Goal: Task Accomplishment & Management: Manage account settings

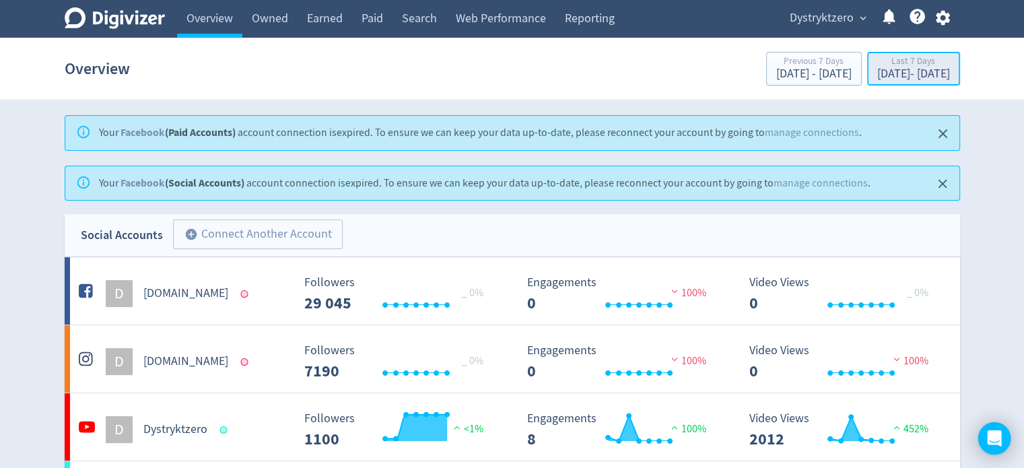
click at [884, 63] on div "Last 7 Days" at bounding box center [914, 62] width 73 height 11
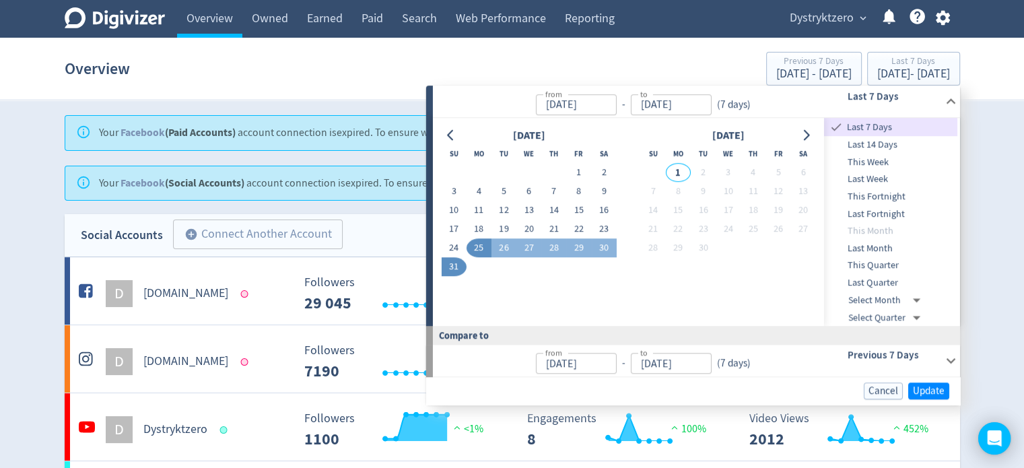
click at [895, 249] on span "Last Month" at bounding box center [890, 248] width 133 height 15
type input "[DATE]"
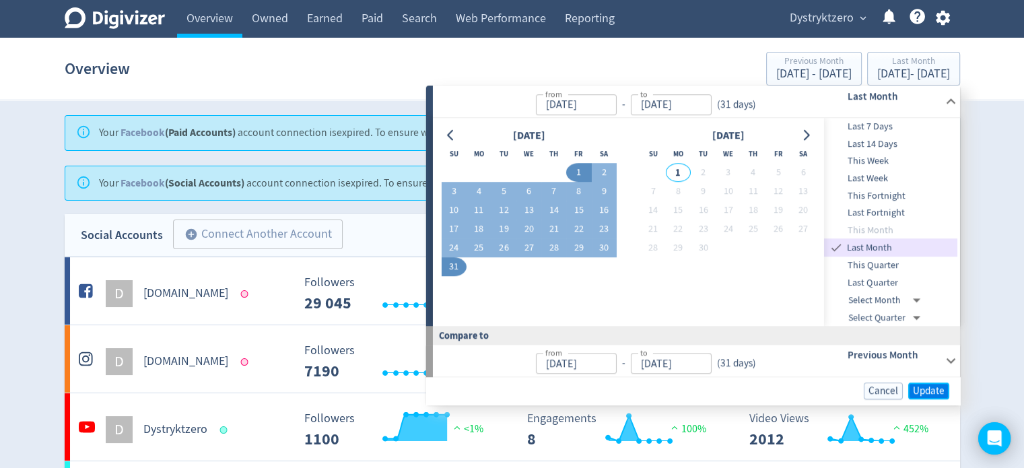
click at [930, 389] on span "Update" at bounding box center [929, 391] width 32 height 10
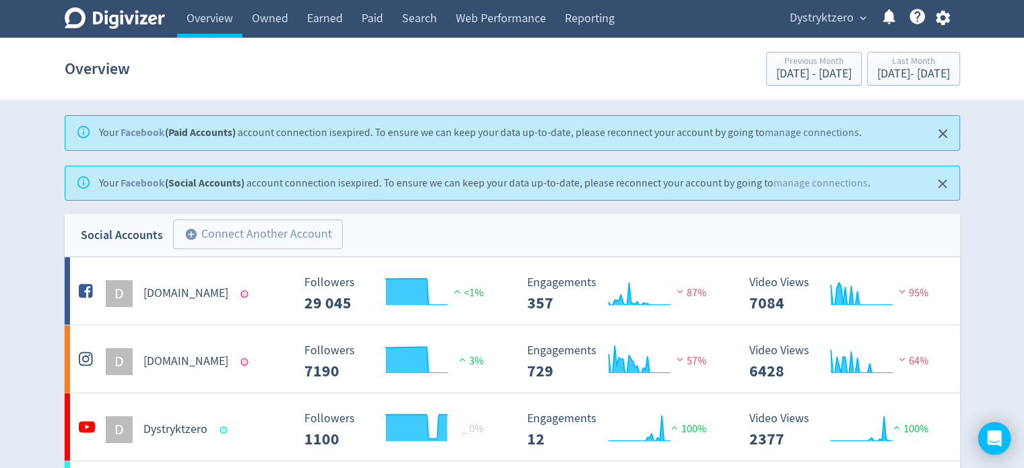
click at [827, 131] on link "manage connections" at bounding box center [812, 132] width 94 height 13
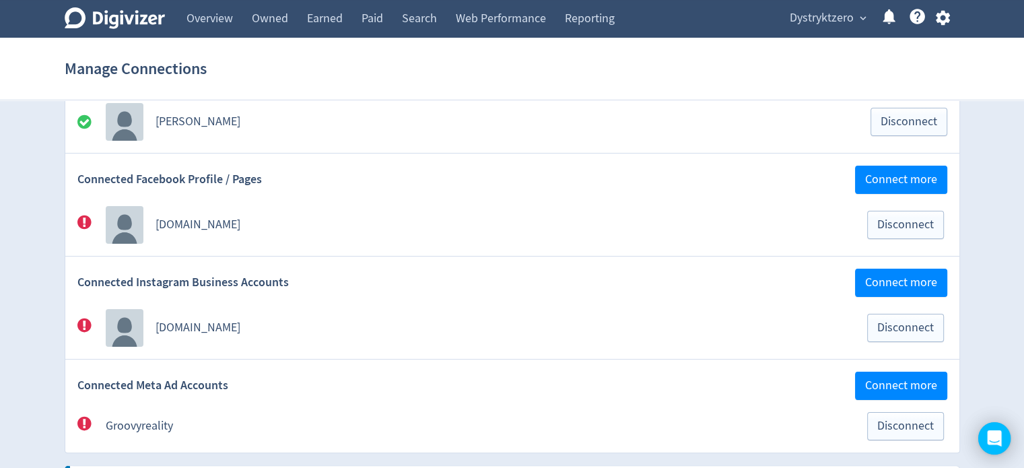
scroll to position [202, 0]
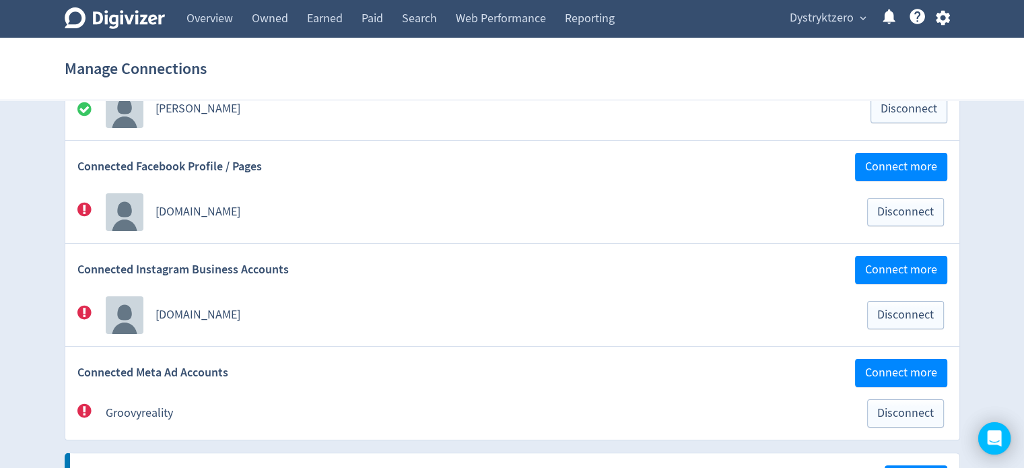
click at [89, 210] on icon at bounding box center [84, 210] width 14 height 14
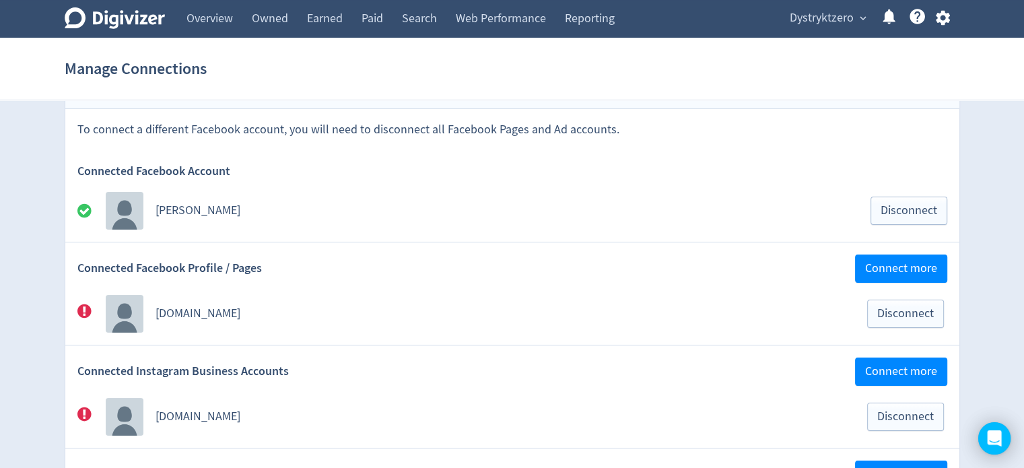
scroll to position [135, 0]
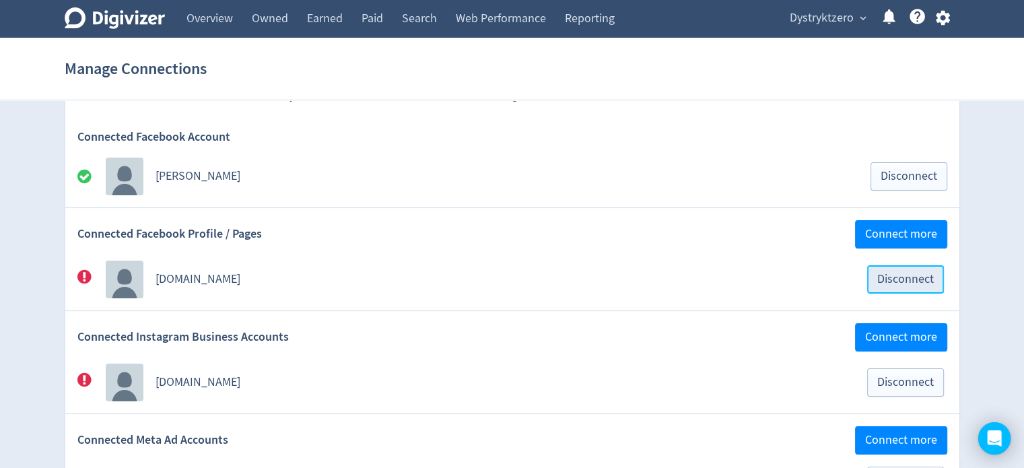
click at [910, 277] on span "Disconnect" at bounding box center [906, 279] width 57 height 12
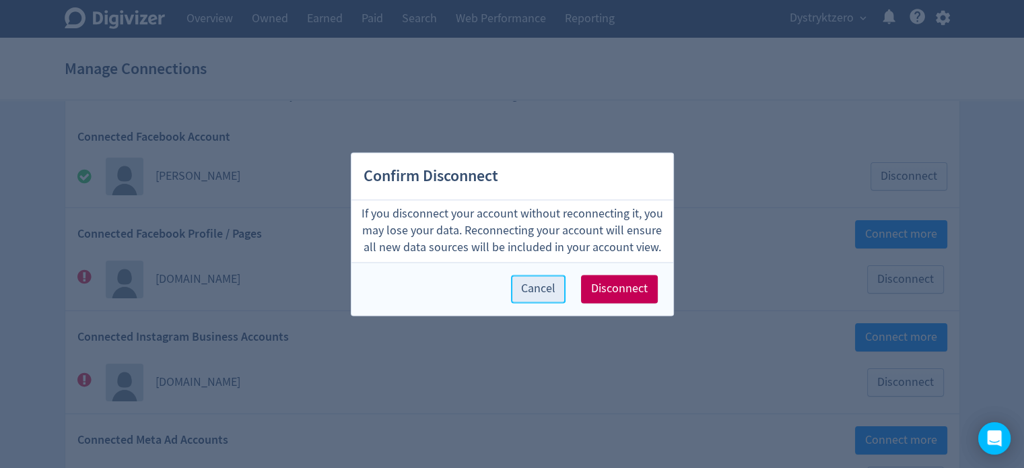
click at [542, 294] on span "Cancel" at bounding box center [538, 289] width 34 height 12
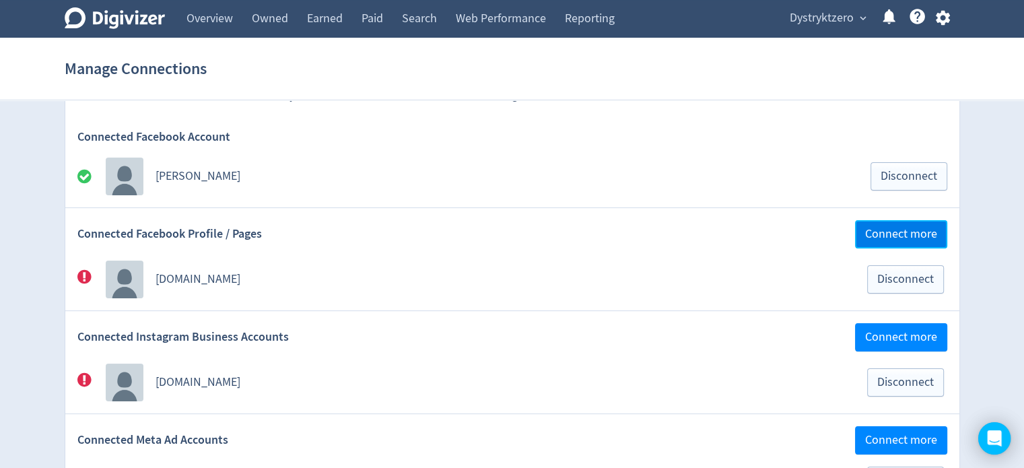
click at [911, 222] on button "Connect more" at bounding box center [901, 234] width 92 height 28
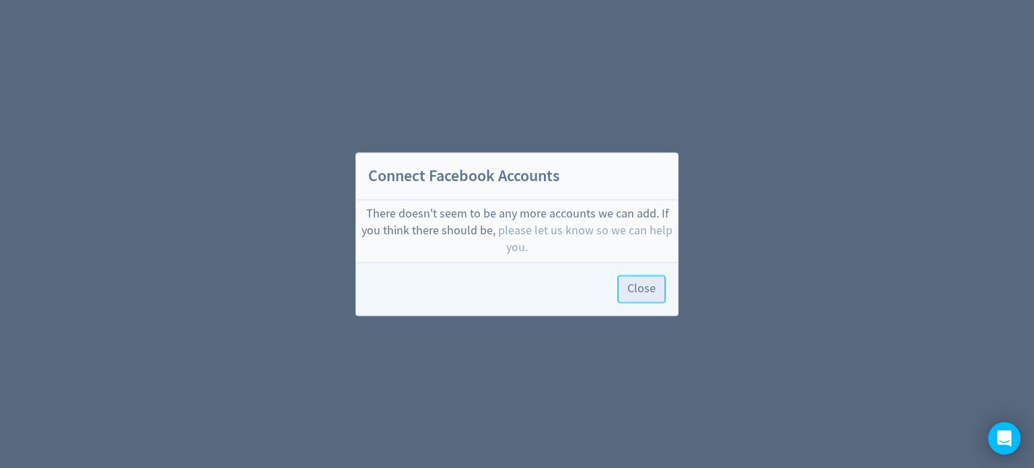
click at [636, 291] on span "Close" at bounding box center [642, 289] width 28 height 12
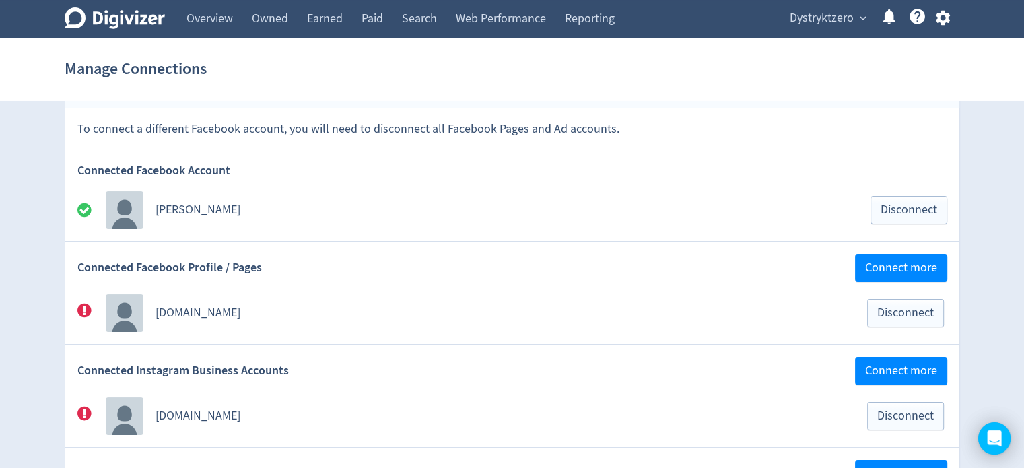
scroll to position [135, 0]
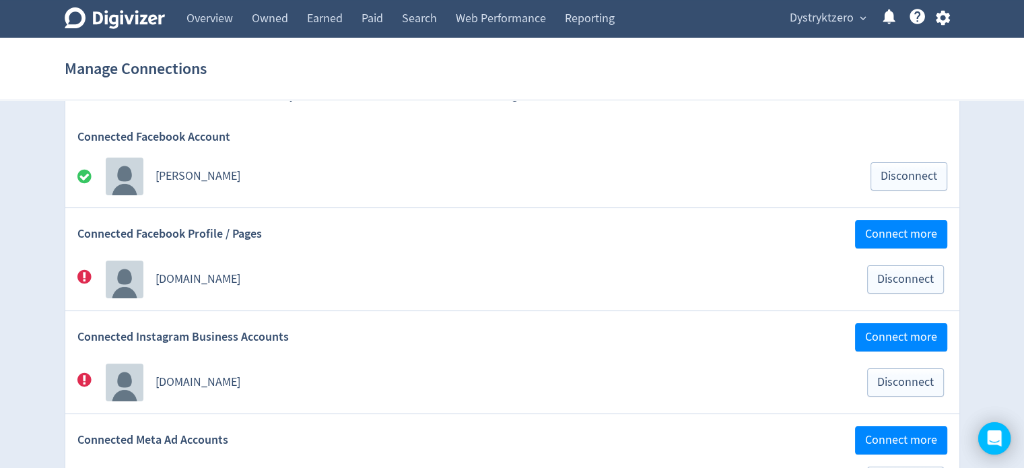
click at [175, 282] on link "[DOMAIN_NAME]" at bounding box center [198, 278] width 85 height 15
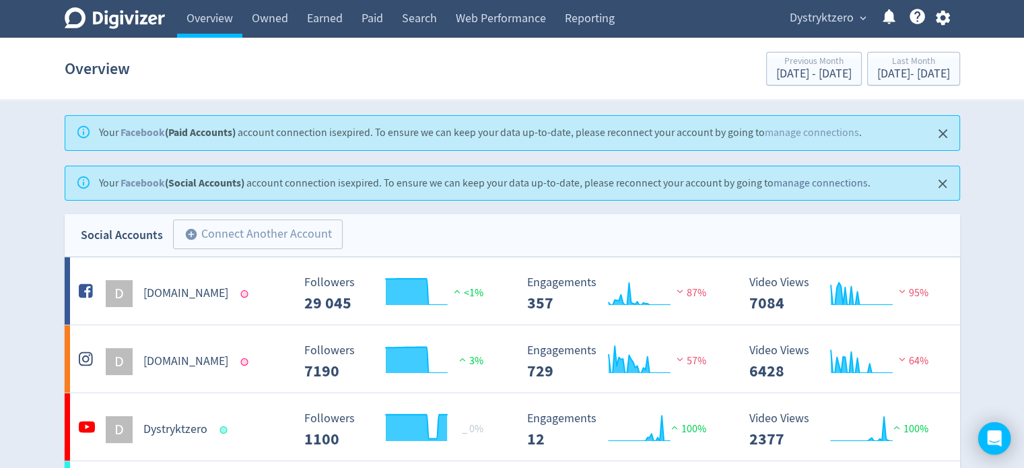
click at [789, 185] on link "manage connections" at bounding box center [821, 182] width 94 height 13
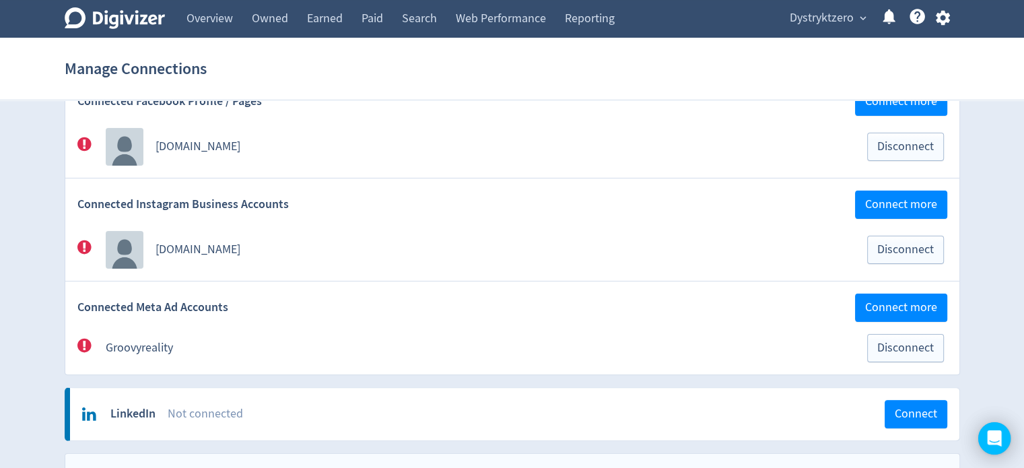
scroll to position [269, 0]
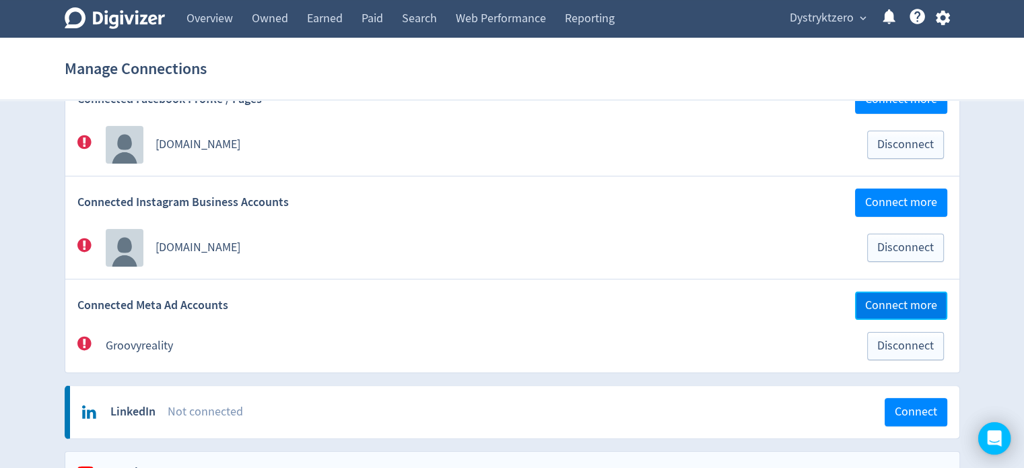
click at [895, 302] on span "Connect more" at bounding box center [901, 306] width 72 height 12
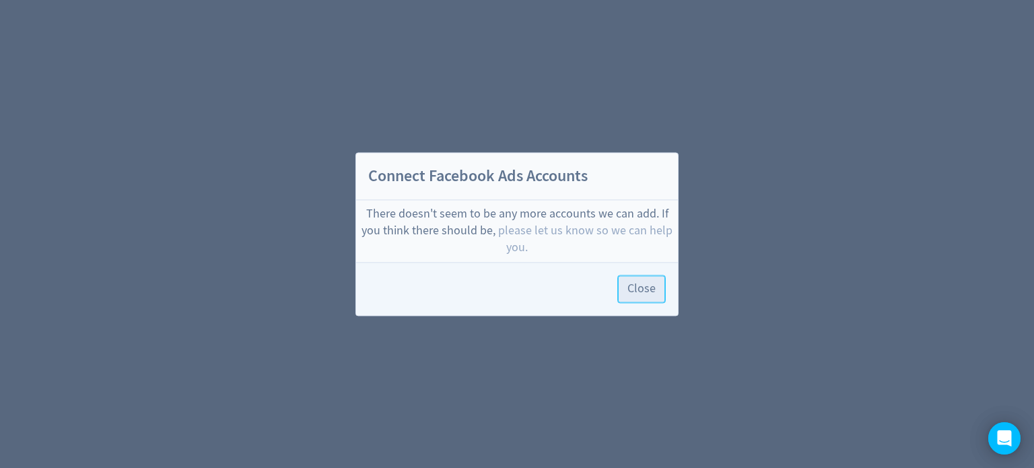
click at [647, 288] on span "Close" at bounding box center [642, 289] width 28 height 12
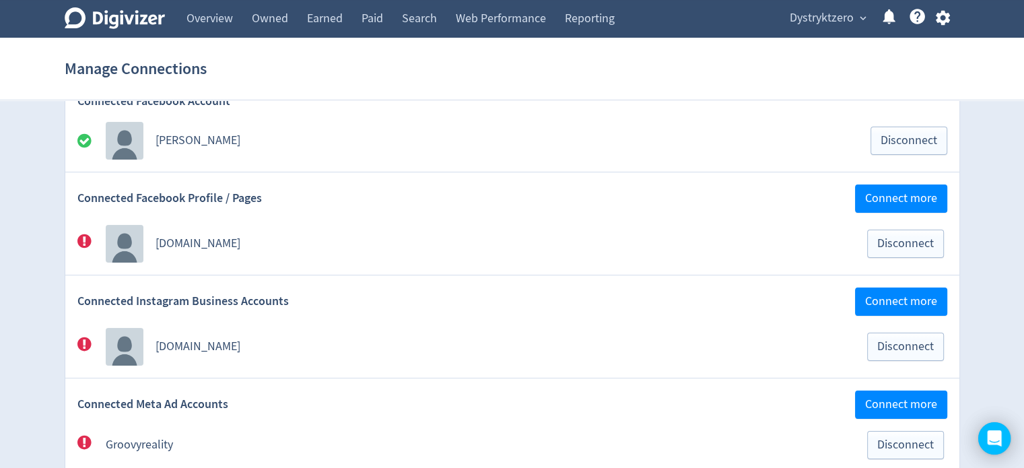
scroll to position [269, 0]
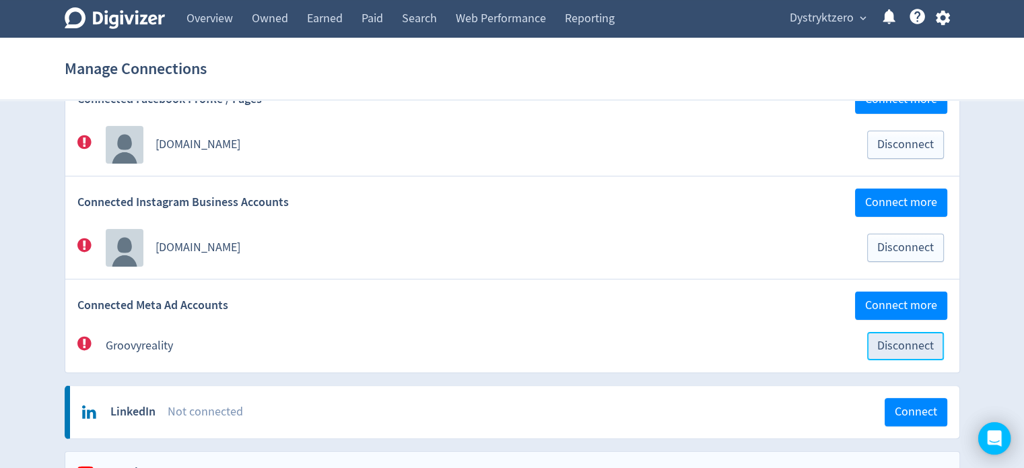
click at [916, 351] on span "Disconnect" at bounding box center [906, 346] width 57 height 12
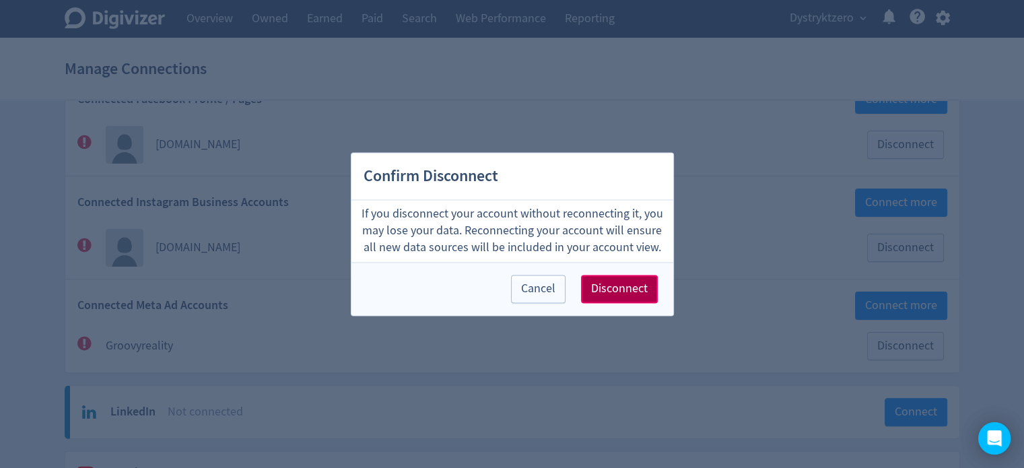
click at [621, 296] on button "Disconnect" at bounding box center [619, 289] width 77 height 28
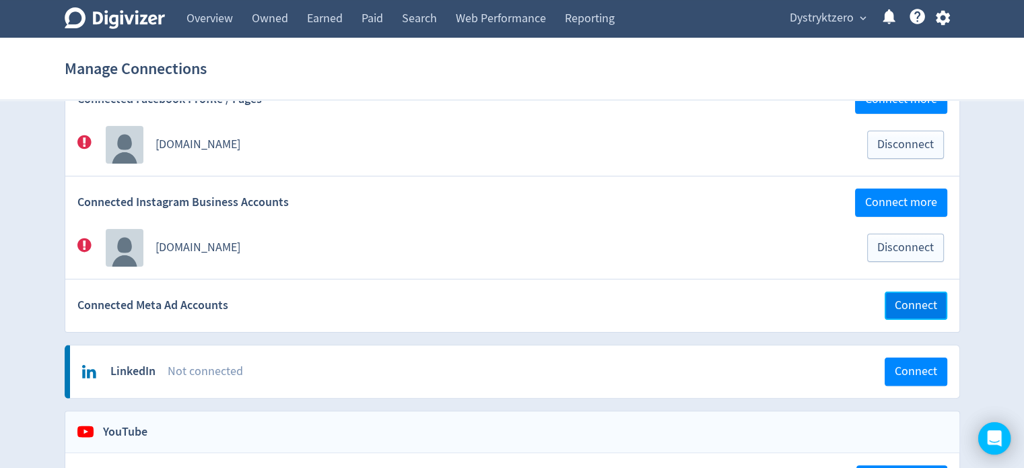
click at [911, 302] on span "Connect" at bounding box center [916, 306] width 42 height 12
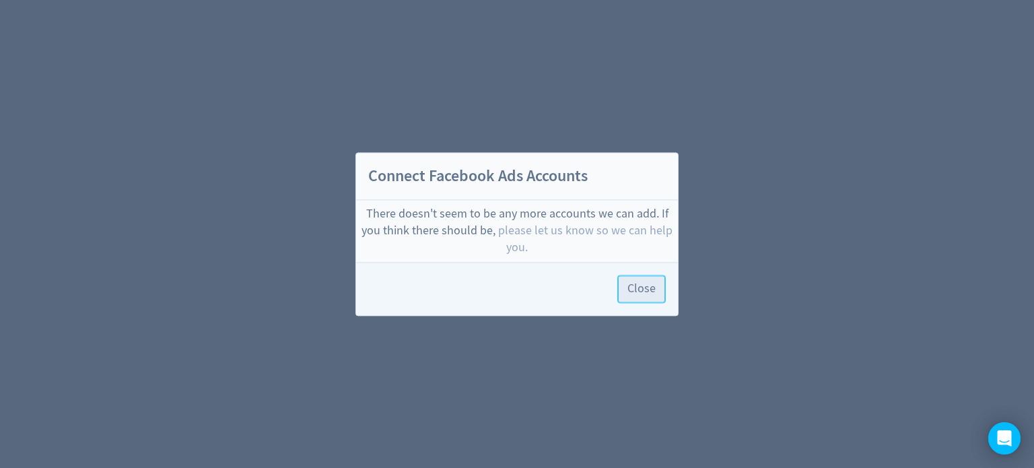
click at [642, 293] on span "Close" at bounding box center [642, 289] width 28 height 12
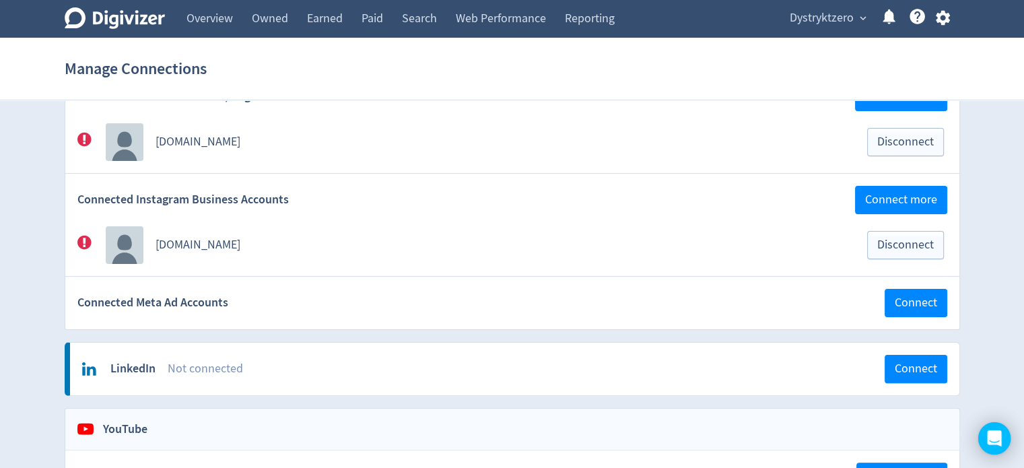
scroll to position [269, 0]
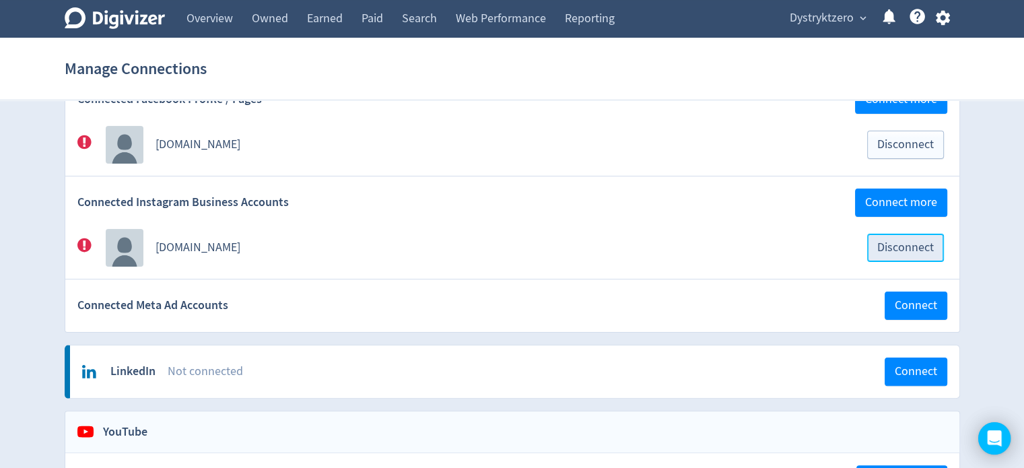
click at [898, 244] on span "Disconnect" at bounding box center [906, 248] width 57 height 12
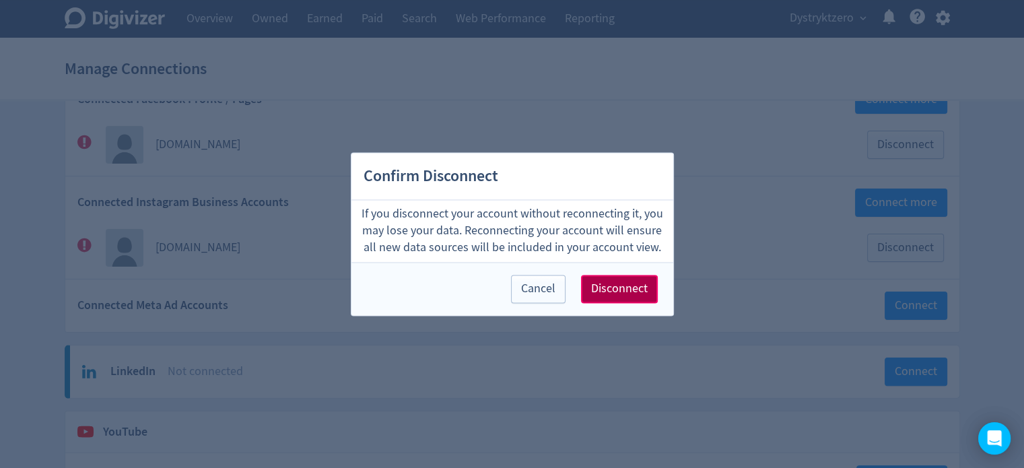
click at [626, 291] on span "Disconnect" at bounding box center [619, 289] width 57 height 12
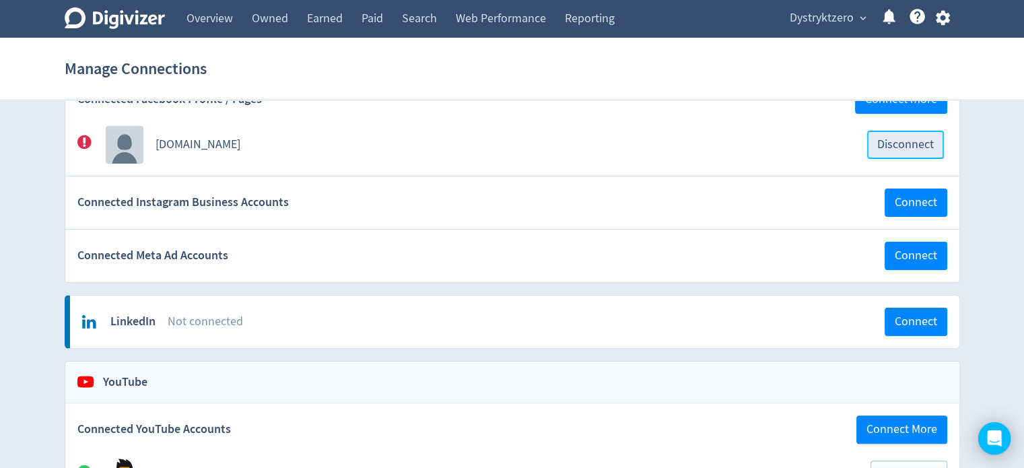
click at [911, 141] on span "Disconnect" at bounding box center [906, 145] width 57 height 12
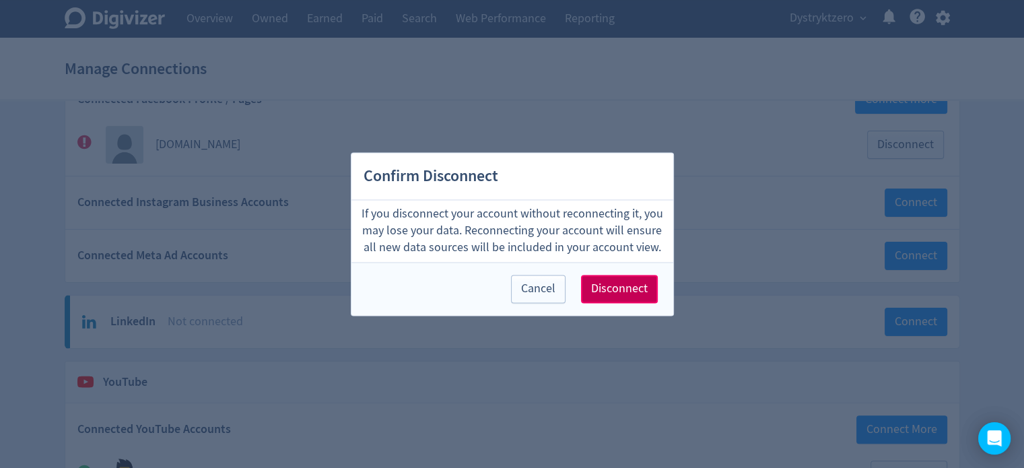
drag, startPoint x: 625, startPoint y: 296, endPoint x: 649, endPoint y: 279, distance: 29.0
click at [626, 294] on button "Disconnect" at bounding box center [619, 289] width 77 height 28
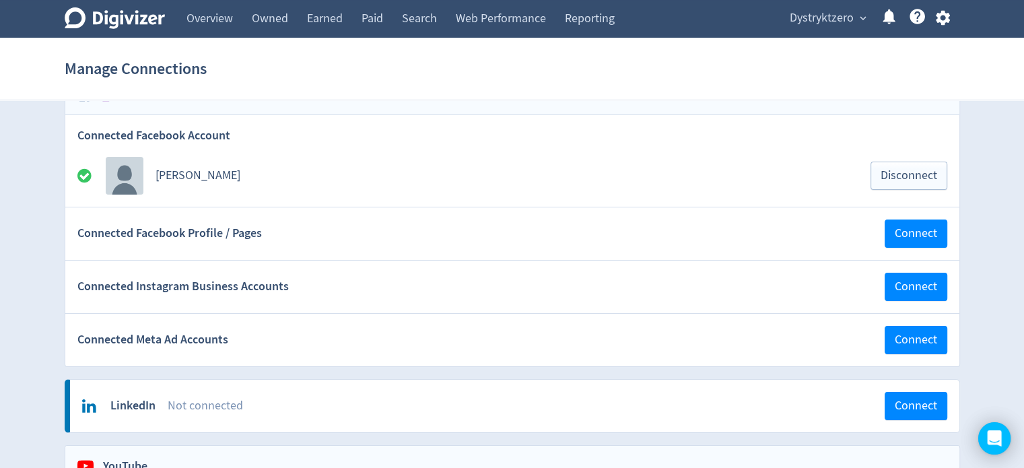
scroll to position [94, 0]
click at [910, 228] on span "Connect" at bounding box center [916, 234] width 42 height 12
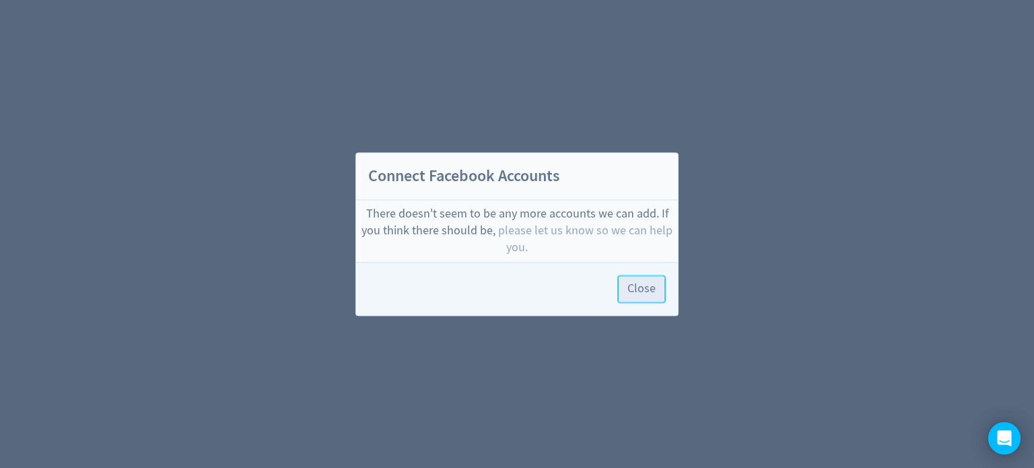
click at [624, 300] on button "Close" at bounding box center [642, 289] width 48 height 28
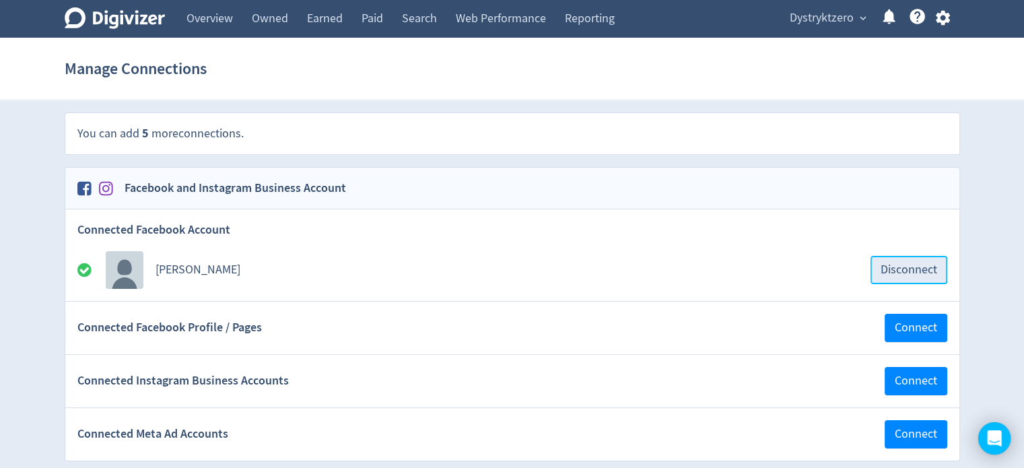
click at [893, 264] on span "Disconnect" at bounding box center [909, 270] width 57 height 12
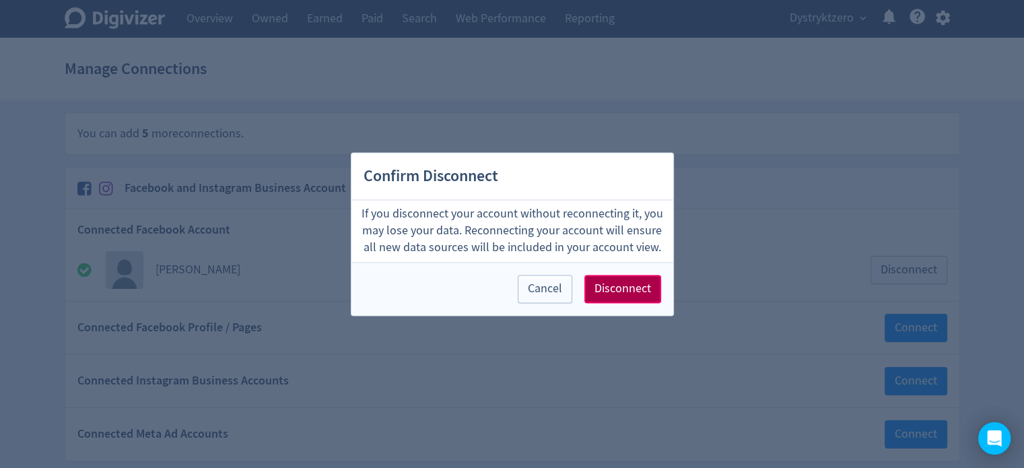
click at [636, 295] on span "Disconnect" at bounding box center [623, 289] width 57 height 12
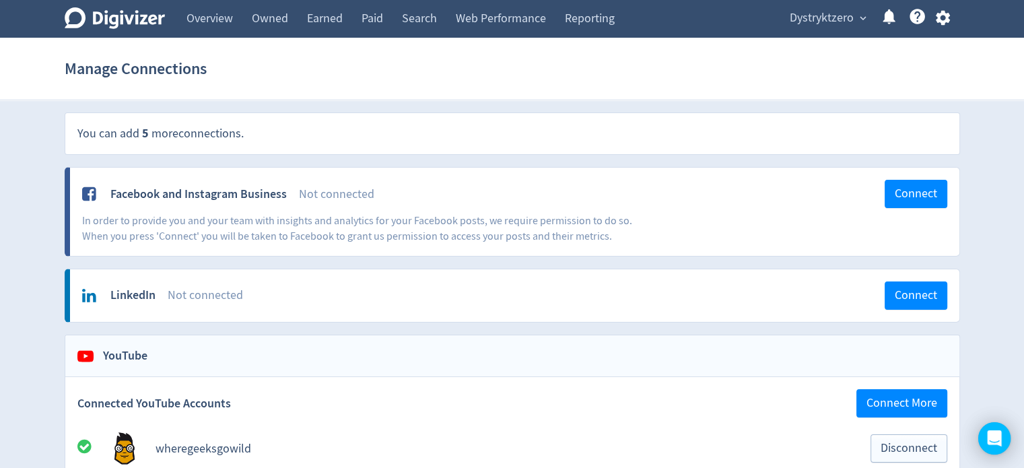
click at [880, 195] on div "Not connected" at bounding box center [592, 194] width 586 height 17
click at [911, 188] on span "Connect" at bounding box center [916, 194] width 42 height 12
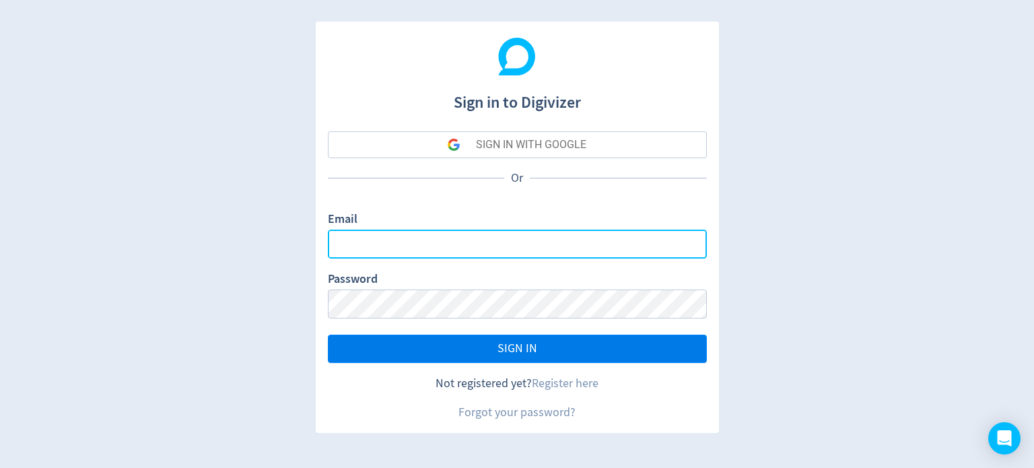
type input "[PERSON_NAME][EMAIL_ADDRESS][DOMAIN_NAME]"
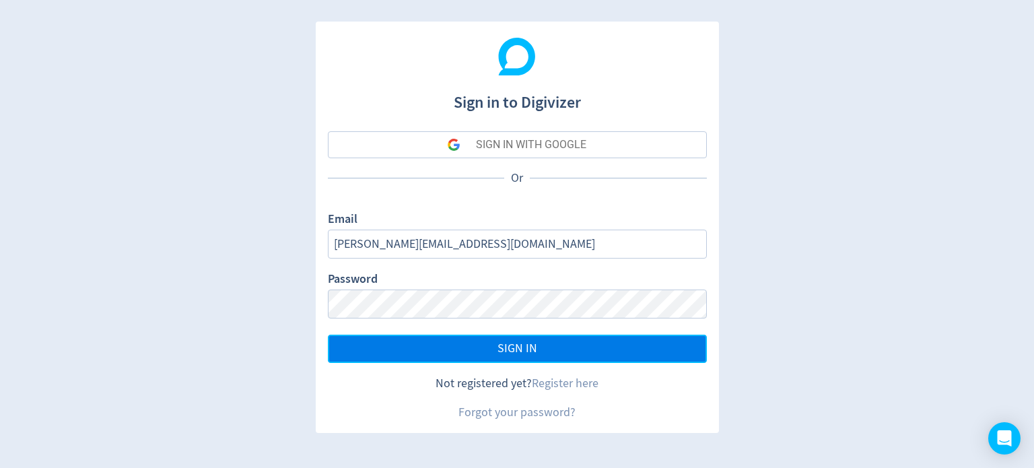
click at [491, 343] on button "SIGN IN" at bounding box center [517, 349] width 379 height 28
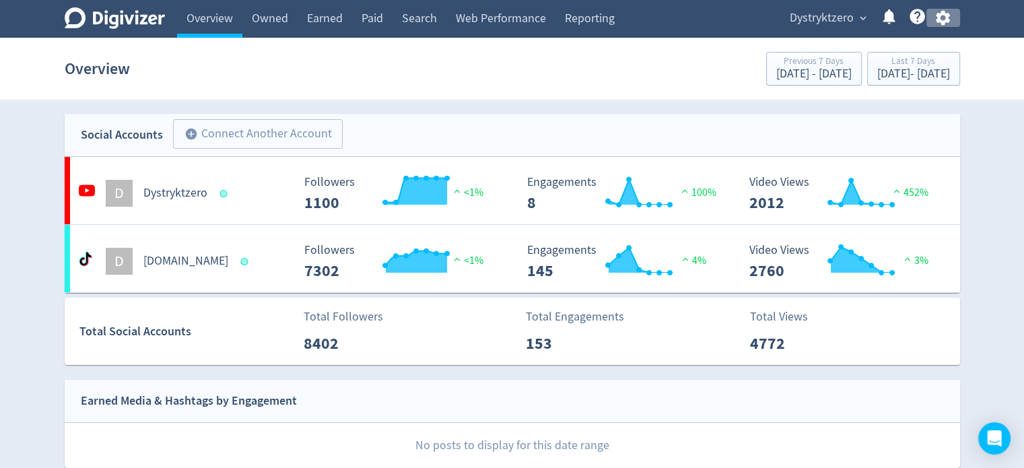
click at [948, 15] on icon "button" at bounding box center [943, 18] width 14 height 15
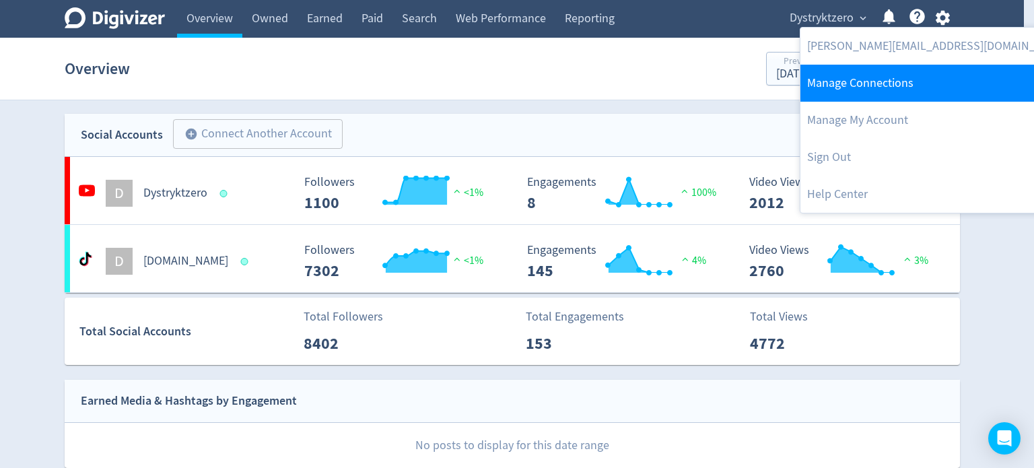
click at [882, 81] on link "Manage Connections" at bounding box center [938, 83] width 275 height 37
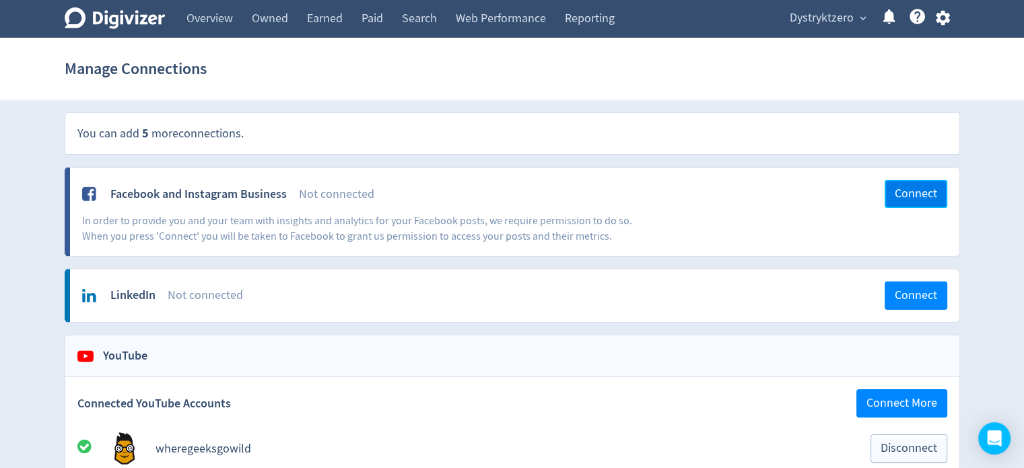
click at [900, 199] on span "Connect" at bounding box center [916, 194] width 42 height 12
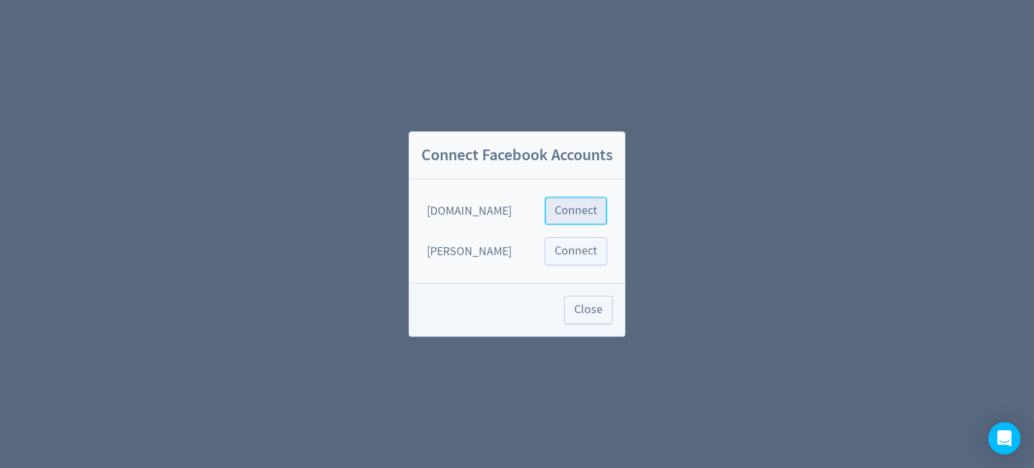
click at [570, 206] on span "Connect" at bounding box center [576, 211] width 42 height 12
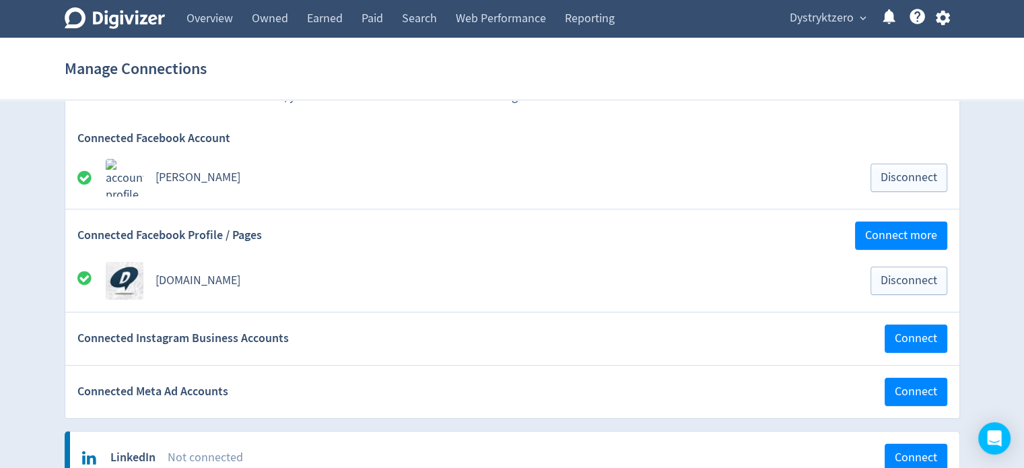
scroll to position [135, 0]
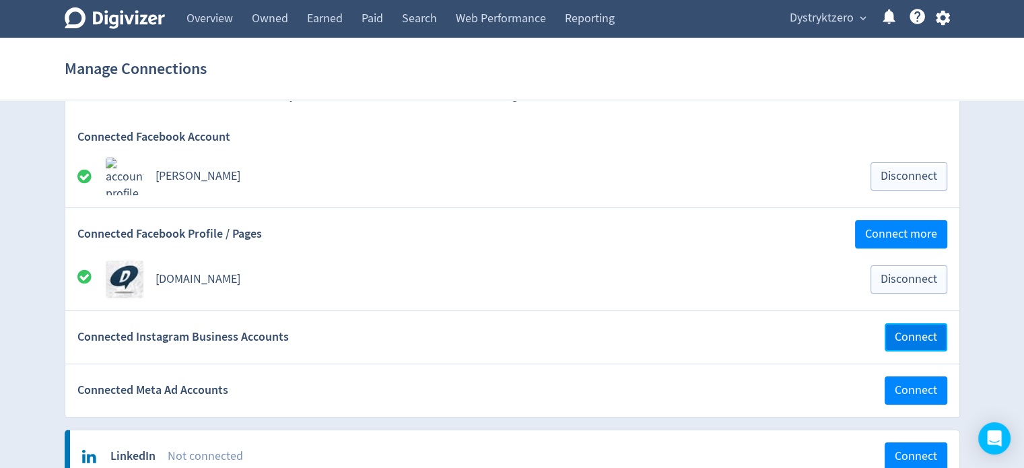
click at [907, 332] on span "Connect" at bounding box center [916, 337] width 42 height 12
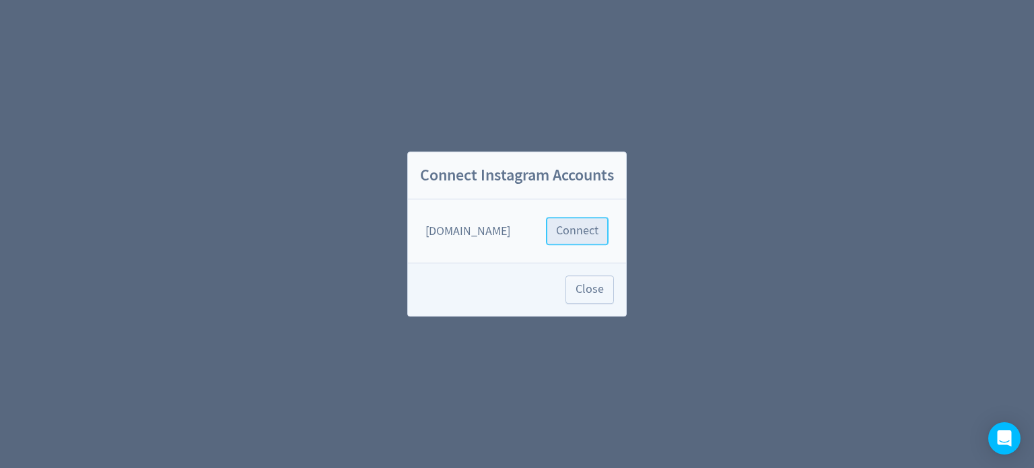
click at [593, 234] on span "Connect" at bounding box center [577, 231] width 42 height 12
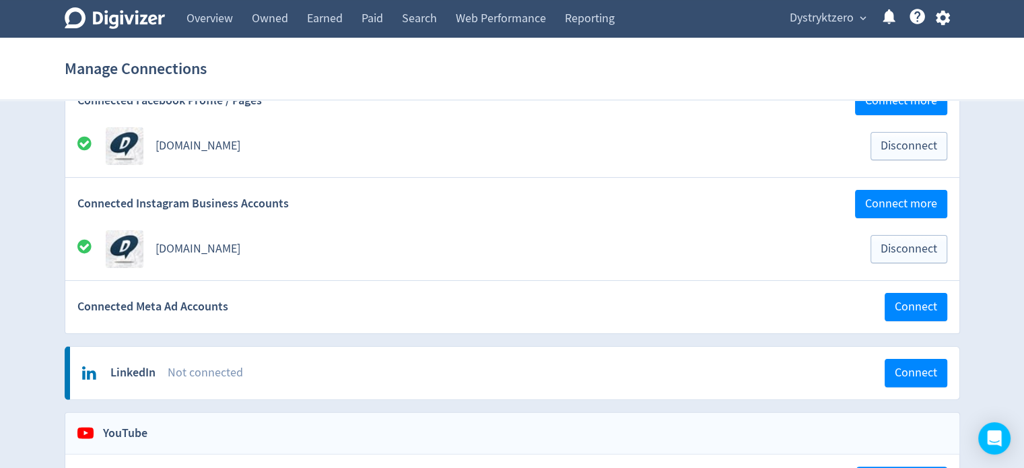
scroll to position [269, 0]
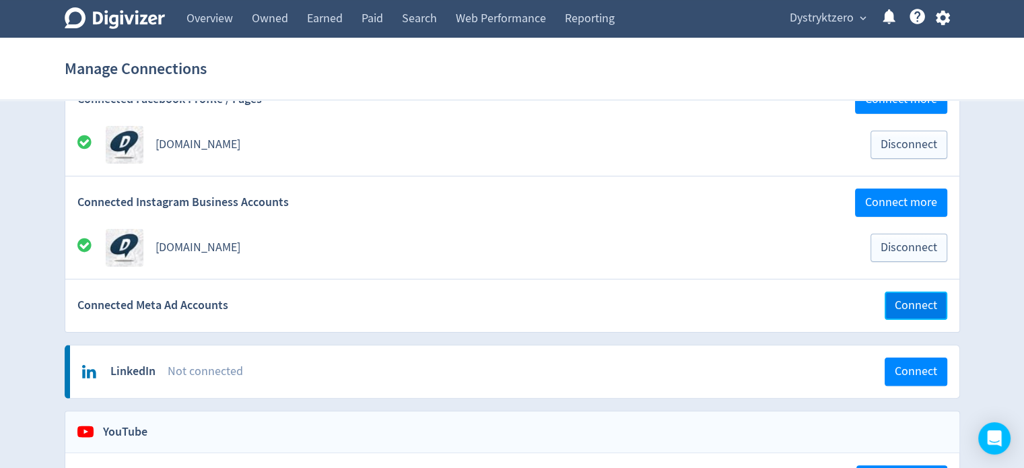
click at [908, 304] on span "Connect" at bounding box center [916, 306] width 42 height 12
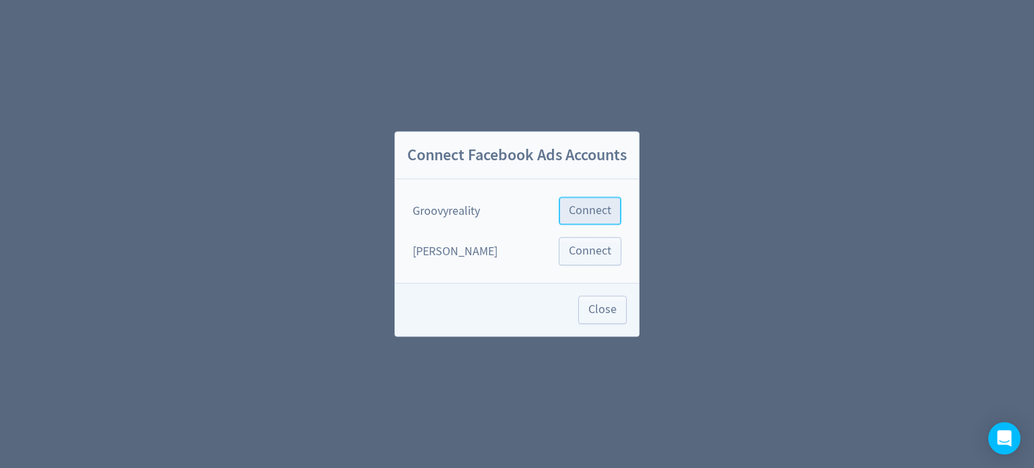
click at [588, 209] on span "Connect" at bounding box center [590, 211] width 42 height 12
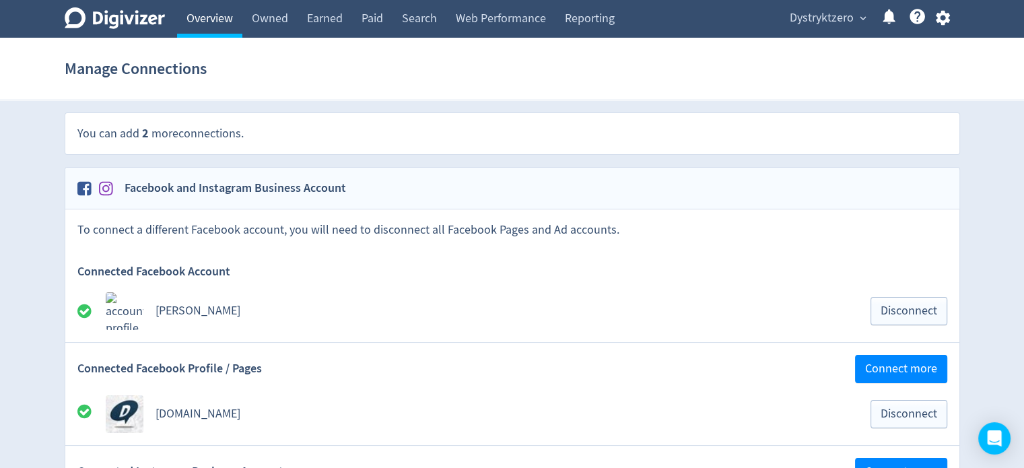
click at [201, 10] on link "Overview" at bounding box center [209, 19] width 65 height 38
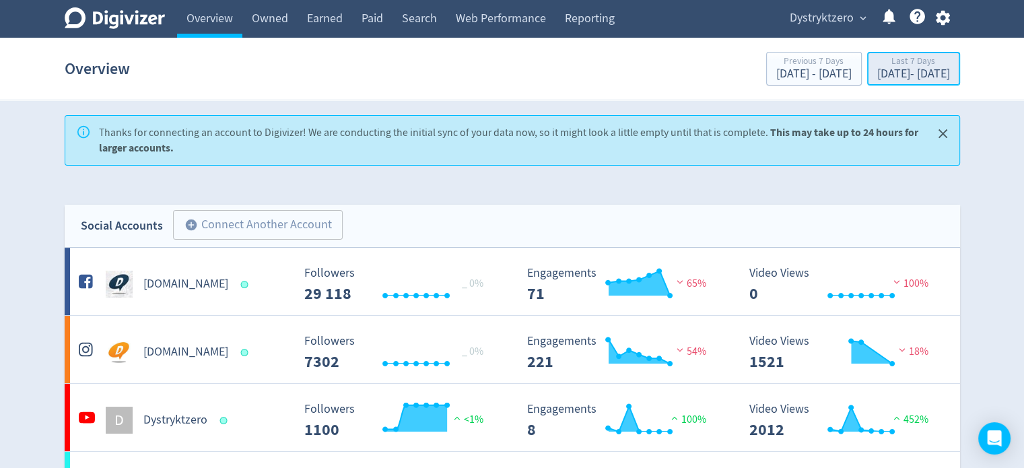
click at [913, 73] on div "Aug 25, 2025 - Aug 31, 2025" at bounding box center [914, 74] width 73 height 12
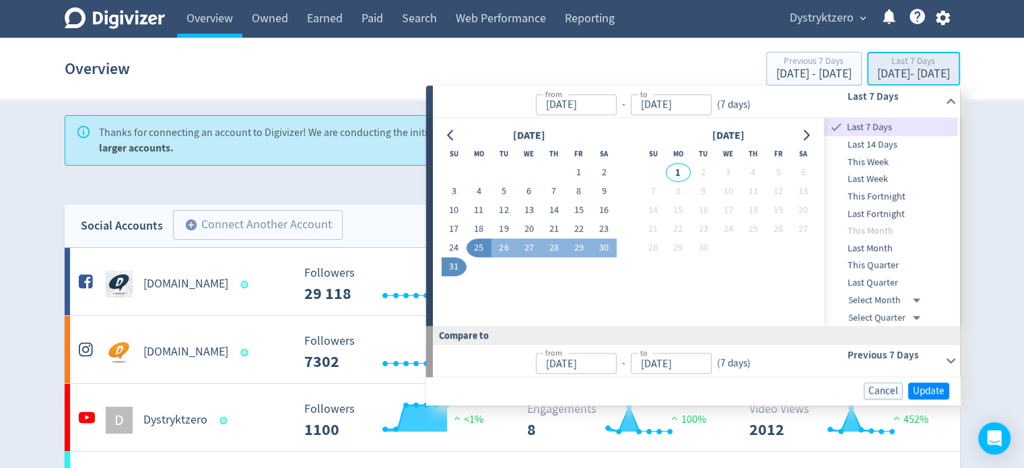
type input "[DATE]"
click at [887, 246] on span "Last Month" at bounding box center [890, 248] width 133 height 15
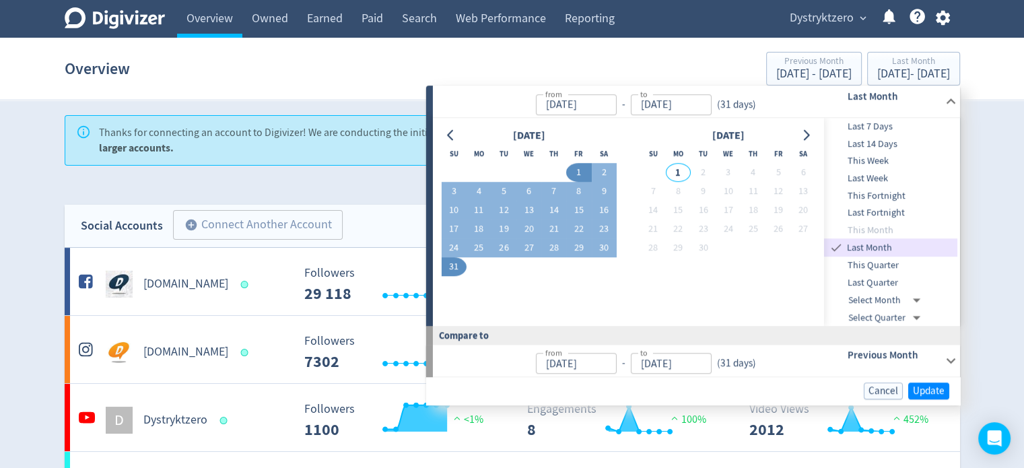
type input "[DATE]"
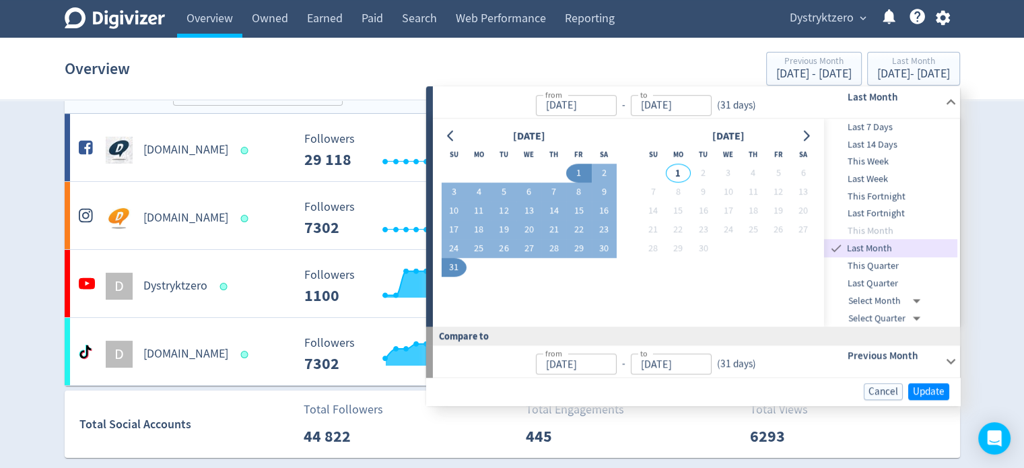
scroll to position [135, 0]
click at [923, 394] on span "Update" at bounding box center [929, 391] width 32 height 10
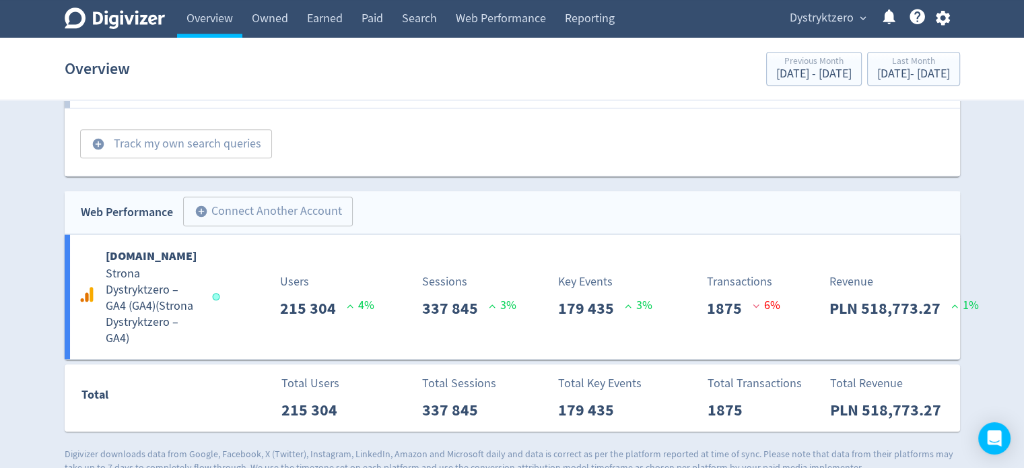
scroll to position [1385, 0]
